Goal: Information Seeking & Learning: Find contact information

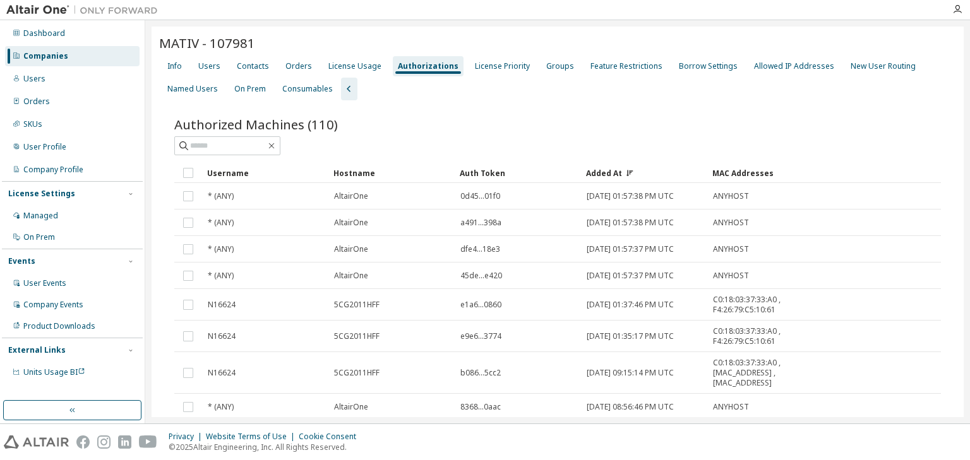
click at [66, 56] on div "Companies" at bounding box center [72, 56] width 134 height 20
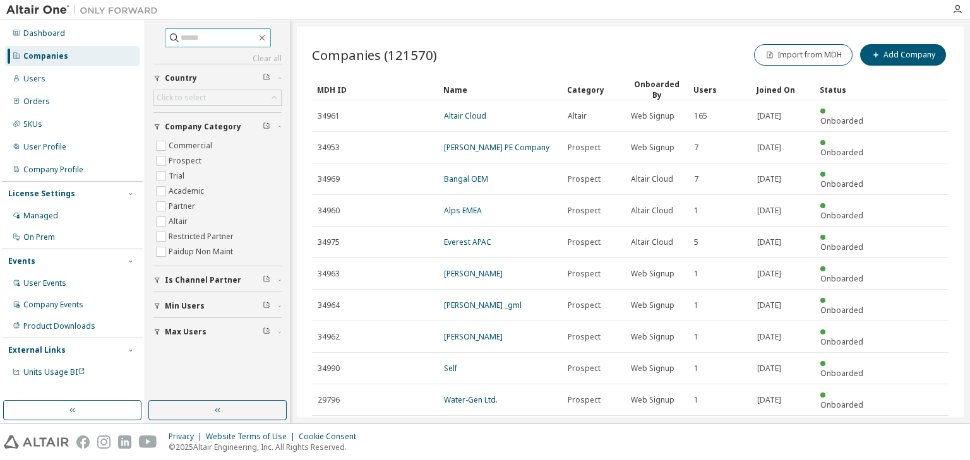
click at [181, 35] on input "text" at bounding box center [219, 38] width 76 height 13
paste input "**********"
type input "**********"
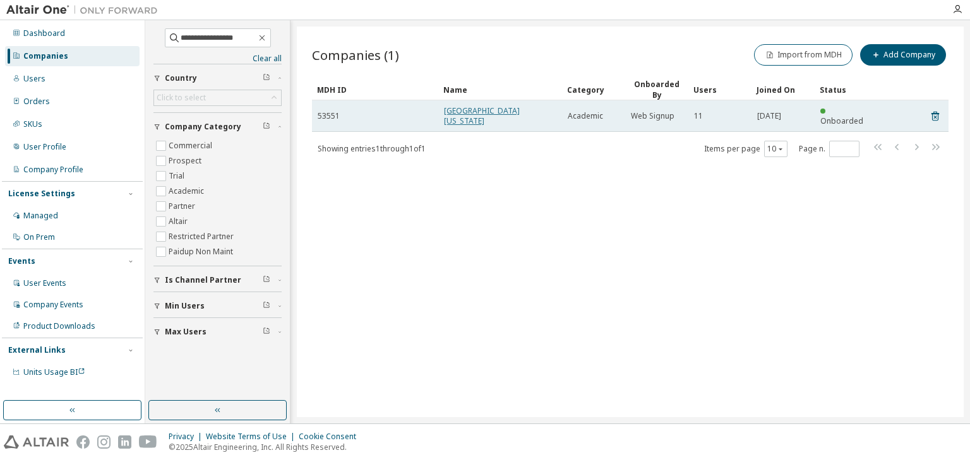
drag, startPoint x: 501, startPoint y: 108, endPoint x: 488, endPoint y: 112, distance: 13.4
click at [488, 112] on link "[GEOGRAPHIC_DATA][US_STATE]" at bounding box center [482, 115] width 76 height 21
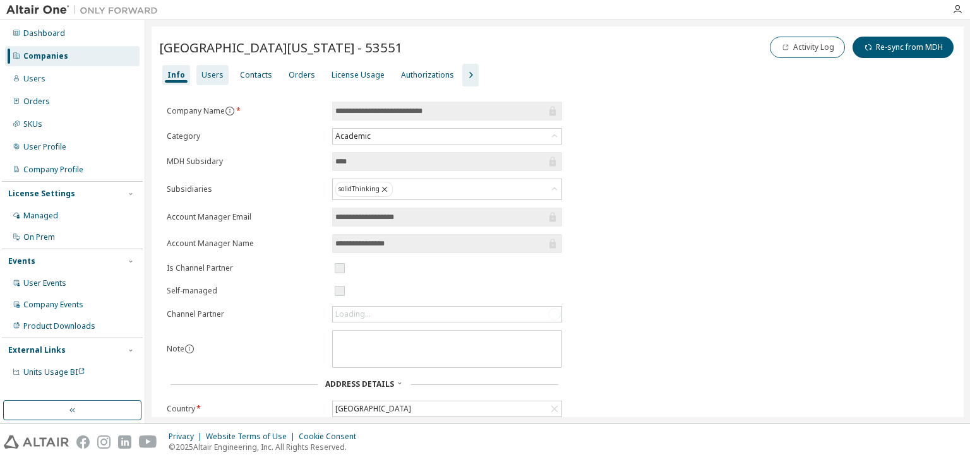
click at [205, 76] on div "Users" at bounding box center [212, 75] width 22 height 10
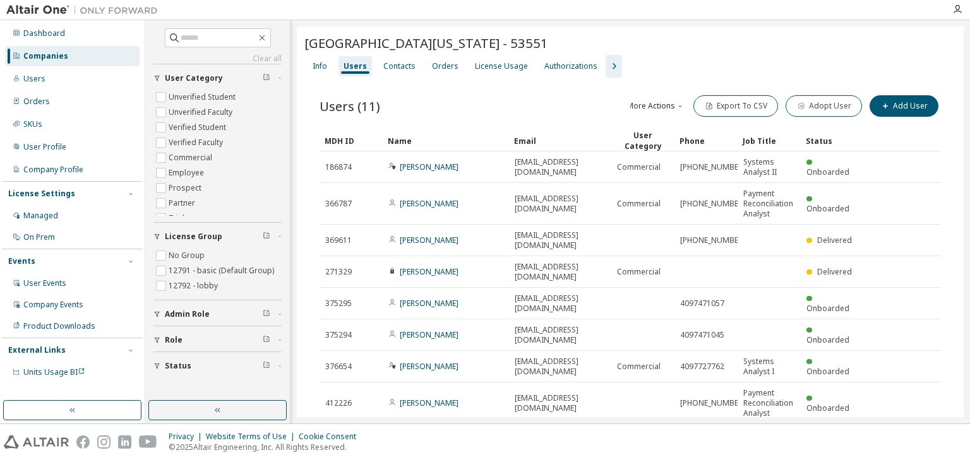
click at [431, 140] on div "Name" at bounding box center [446, 141] width 116 height 20
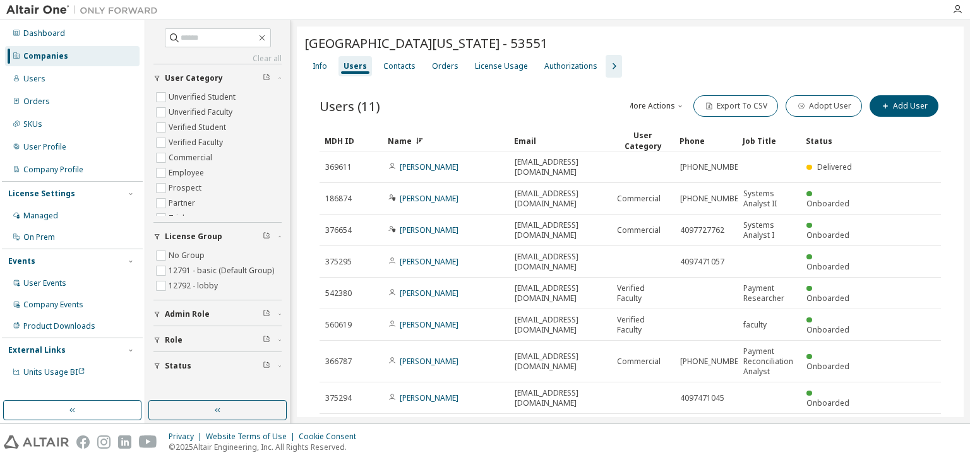
click at [431, 140] on div "Name" at bounding box center [446, 141] width 116 height 20
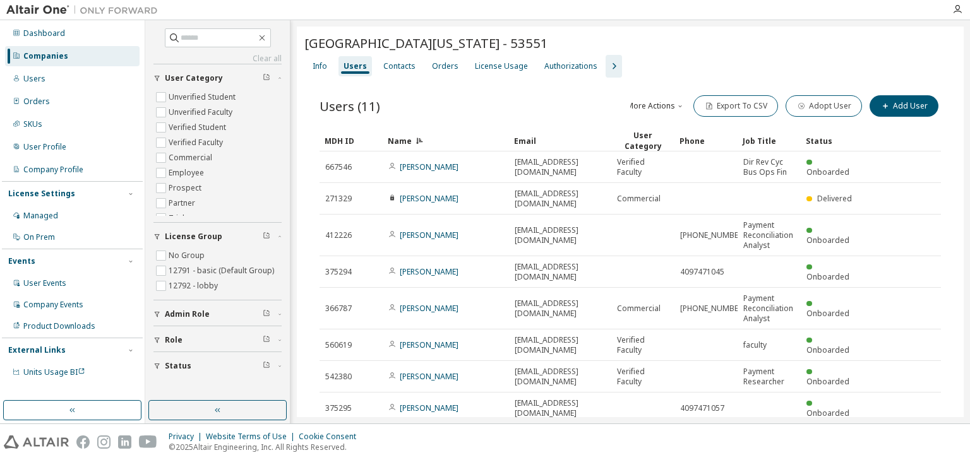
click at [455, 140] on div "Name" at bounding box center [446, 141] width 116 height 20
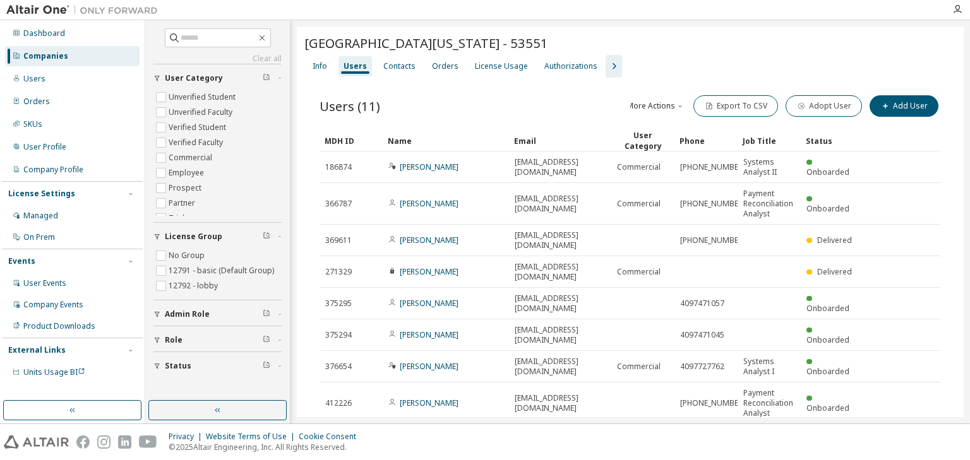
click at [477, 144] on div "Name" at bounding box center [446, 141] width 116 height 20
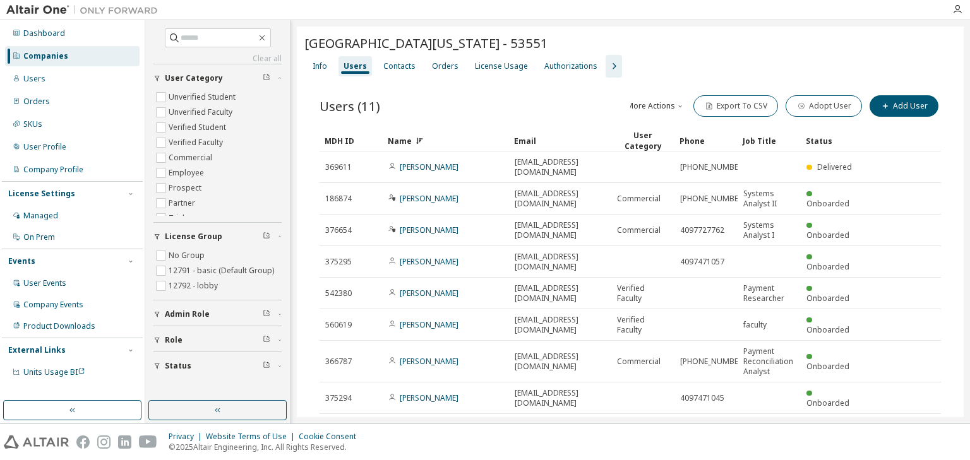
click at [477, 144] on div "Name" at bounding box center [446, 141] width 116 height 20
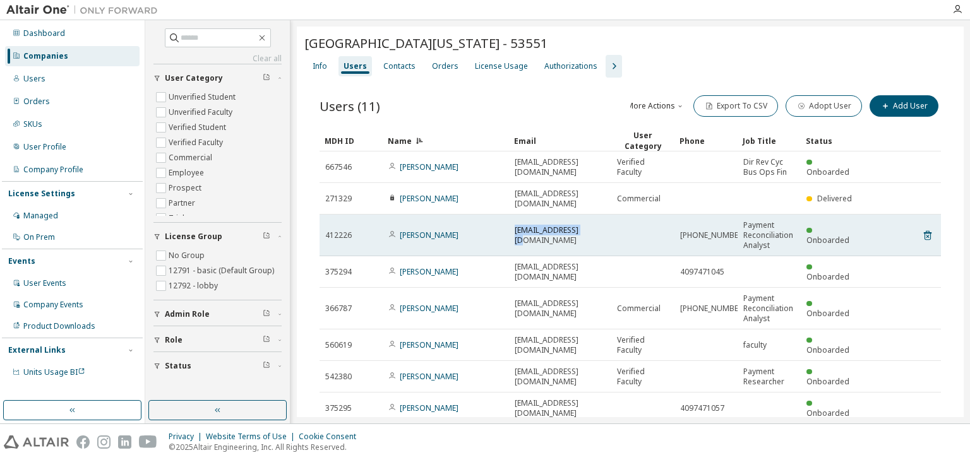
drag, startPoint x: 586, startPoint y: 220, endPoint x: 513, endPoint y: 224, distance: 73.3
click at [513, 224] on td "[EMAIL_ADDRESS][DOMAIN_NAME]" at bounding box center [560, 236] width 102 height 42
copy span "[EMAIL_ADDRESS][DOMAIN_NAME]"
drag, startPoint x: 768, startPoint y: 234, endPoint x: 743, endPoint y: 215, distance: 31.6
click at [743, 220] on span "Payment Reconciliation Analyst" at bounding box center [769, 235] width 52 height 30
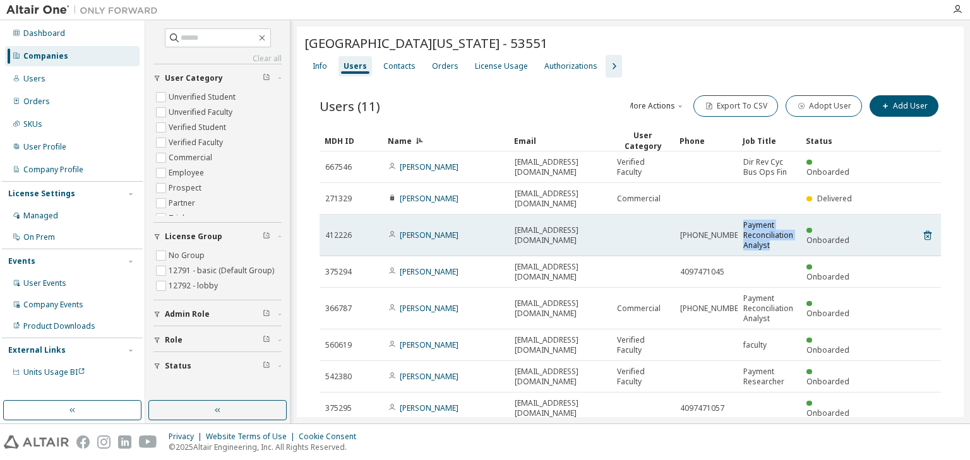
copy span "Payment Reconciliation Analyst"
click at [743, 220] on span "Payment Reconciliation Analyst" at bounding box center [769, 235] width 52 height 30
drag, startPoint x: 727, startPoint y: 224, endPoint x: 681, endPoint y: 225, distance: 46.8
click at [681, 230] on span "[PHONE_NUMBER]" at bounding box center [712, 235] width 65 height 10
copy span "[PHONE_NUMBER]"
